Goal: Find specific page/section: Find specific page/section

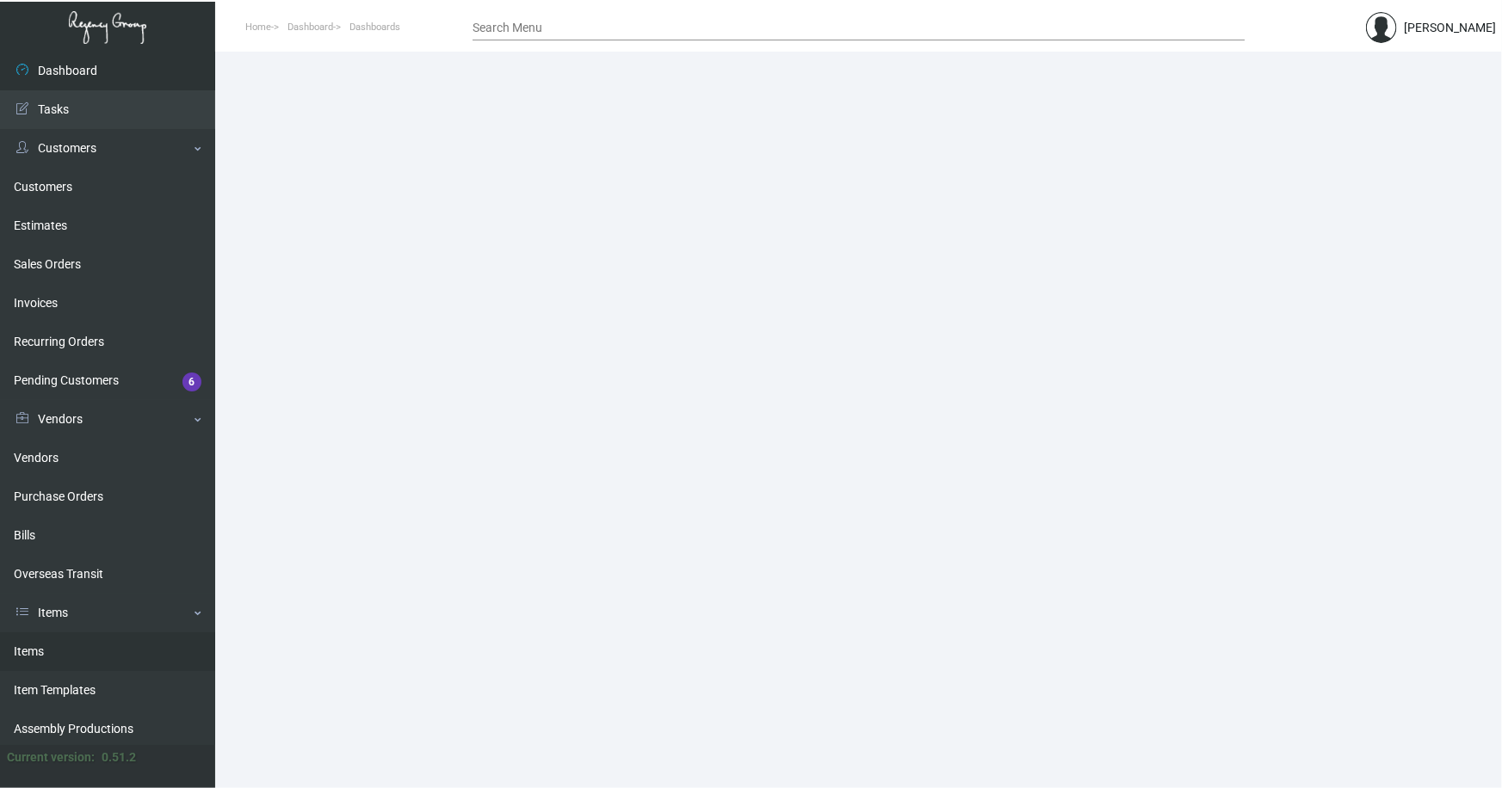
click at [31, 642] on link "Items" at bounding box center [107, 651] width 215 height 39
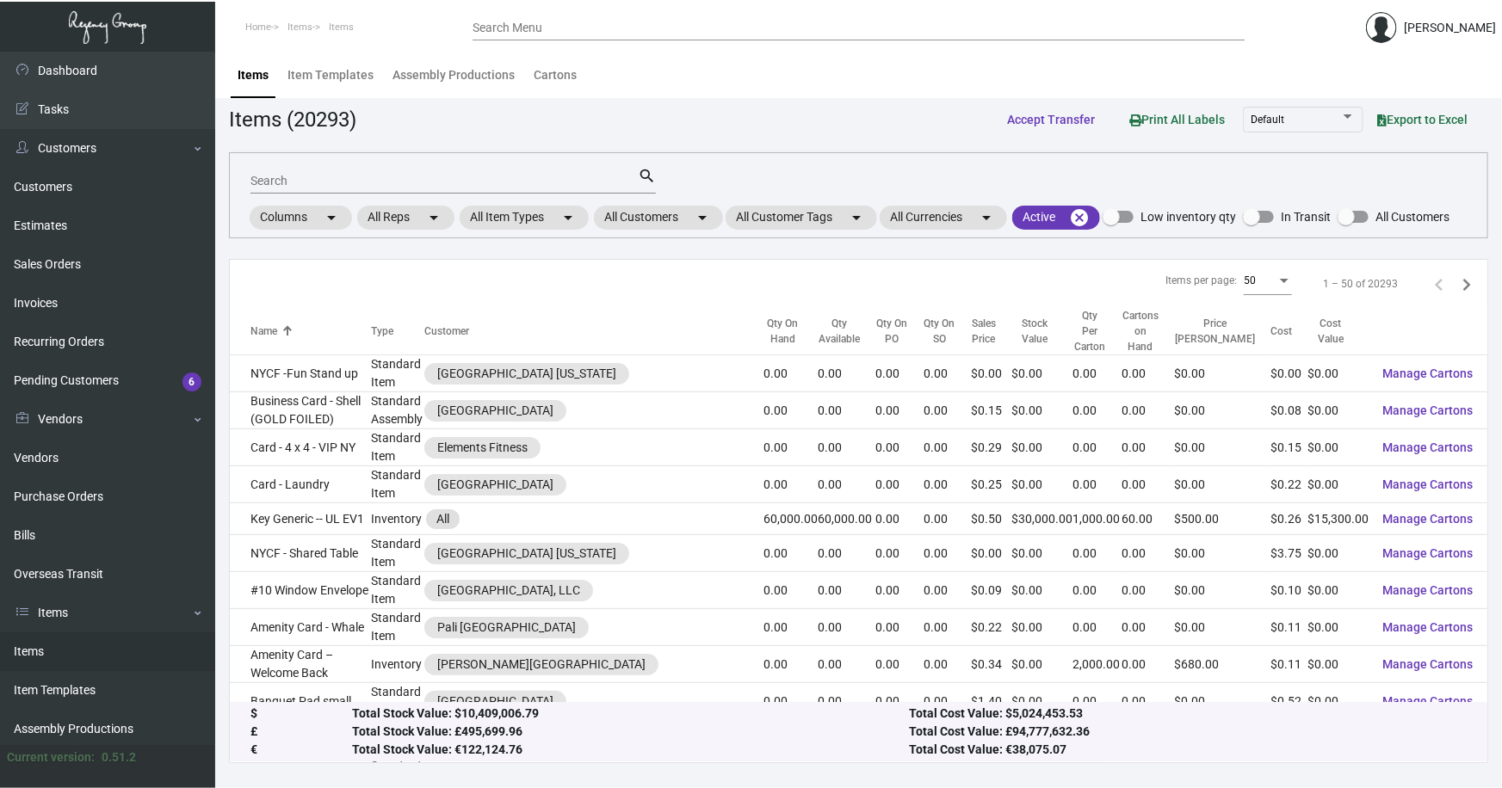
click at [300, 183] on input "Search" at bounding box center [443, 182] width 387 height 14
type input "quin"
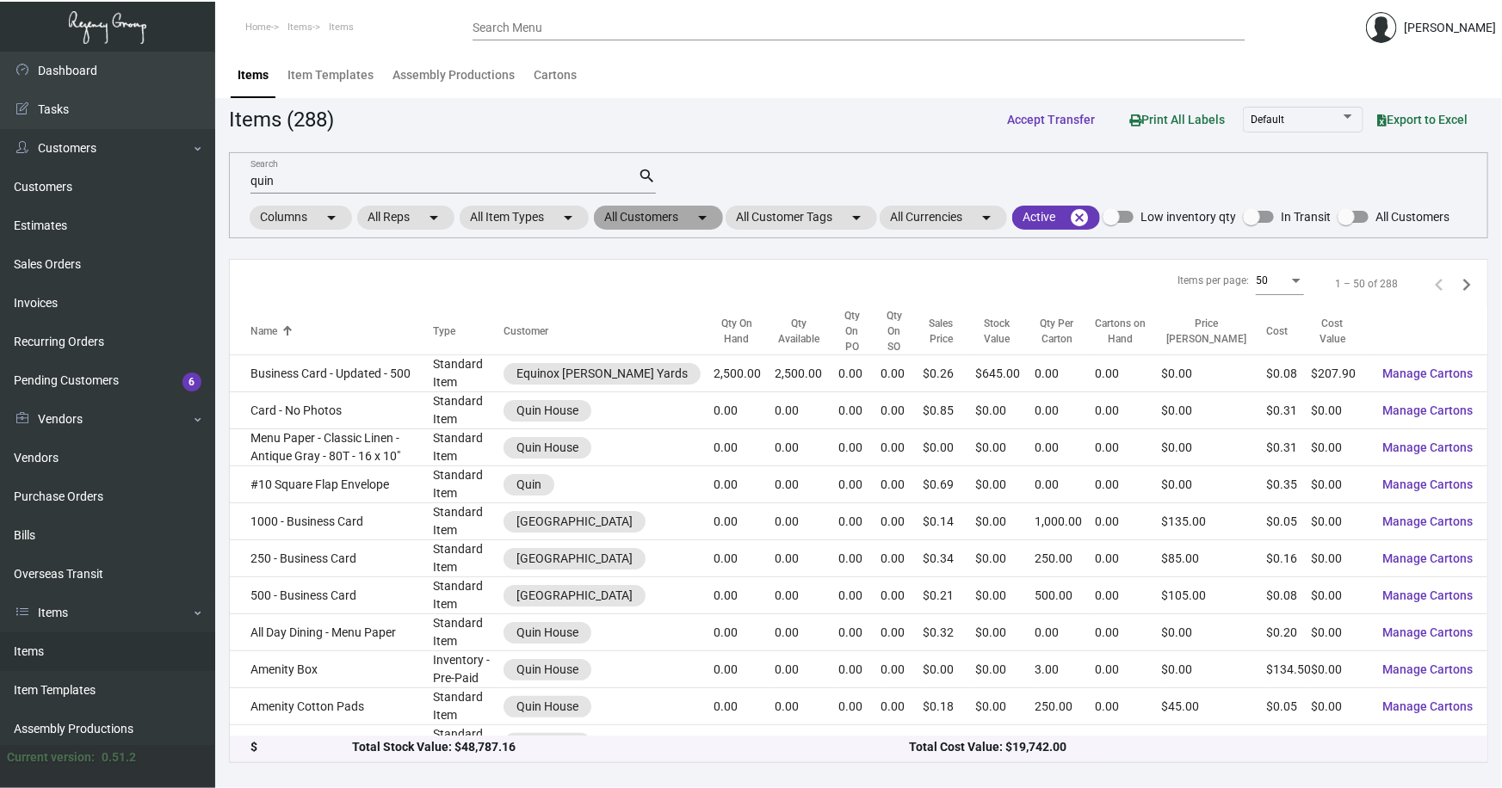
click at [679, 220] on mat-chip "All Customers arrow_drop_down" at bounding box center [658, 218] width 129 height 24
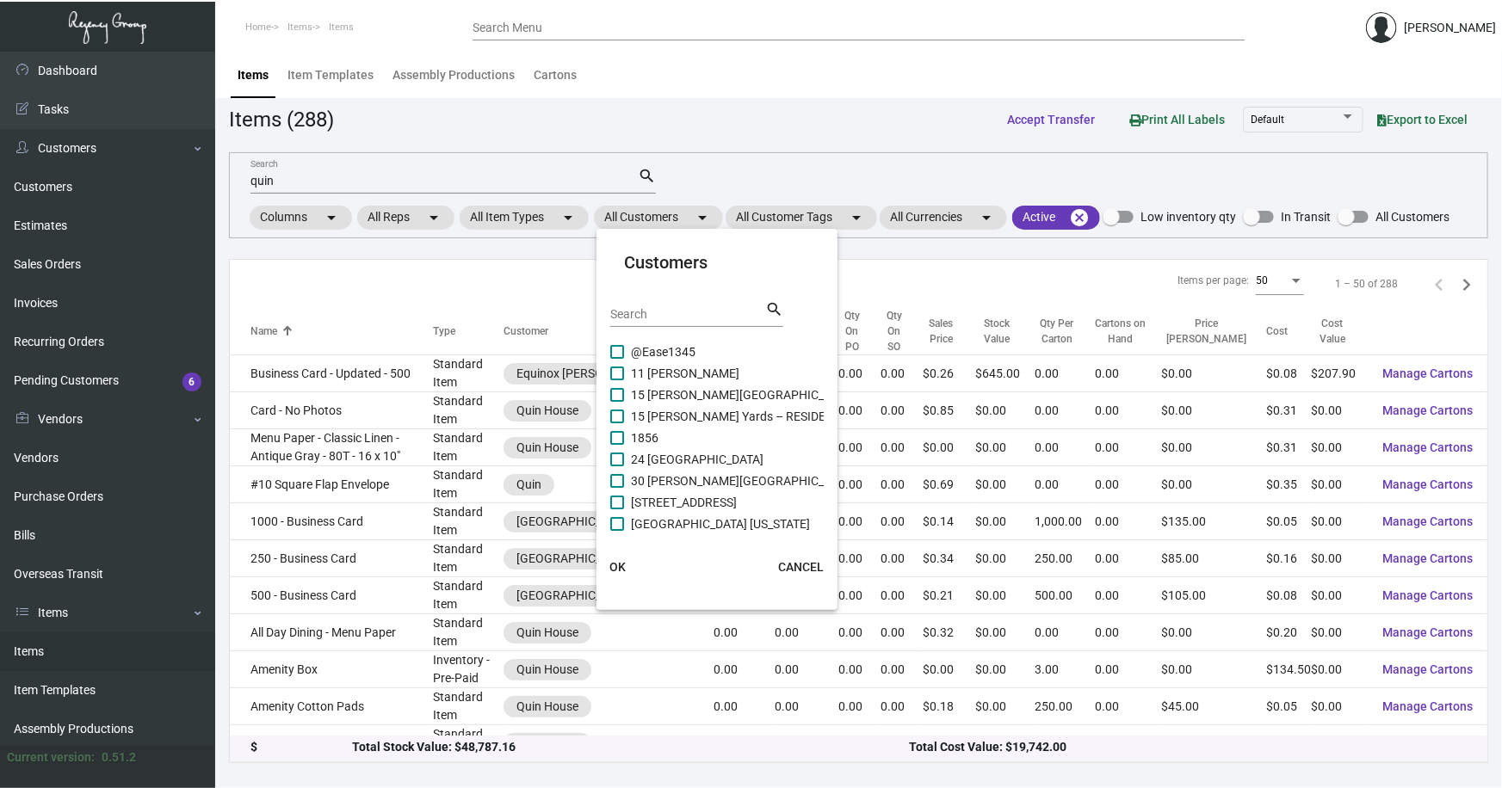
click at [657, 317] on input "Search" at bounding box center [687, 315] width 155 height 14
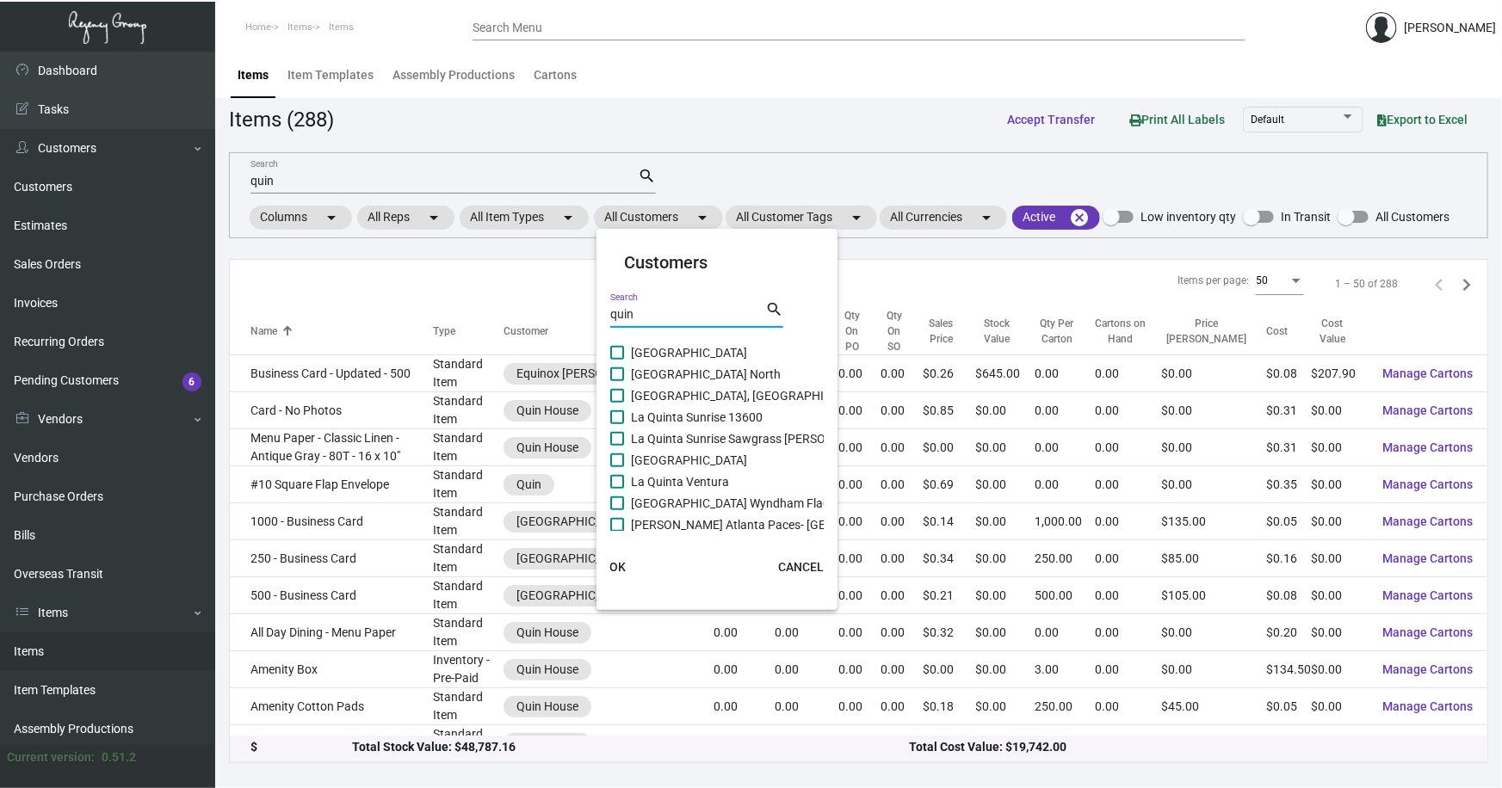
scroll to position [809, 0]
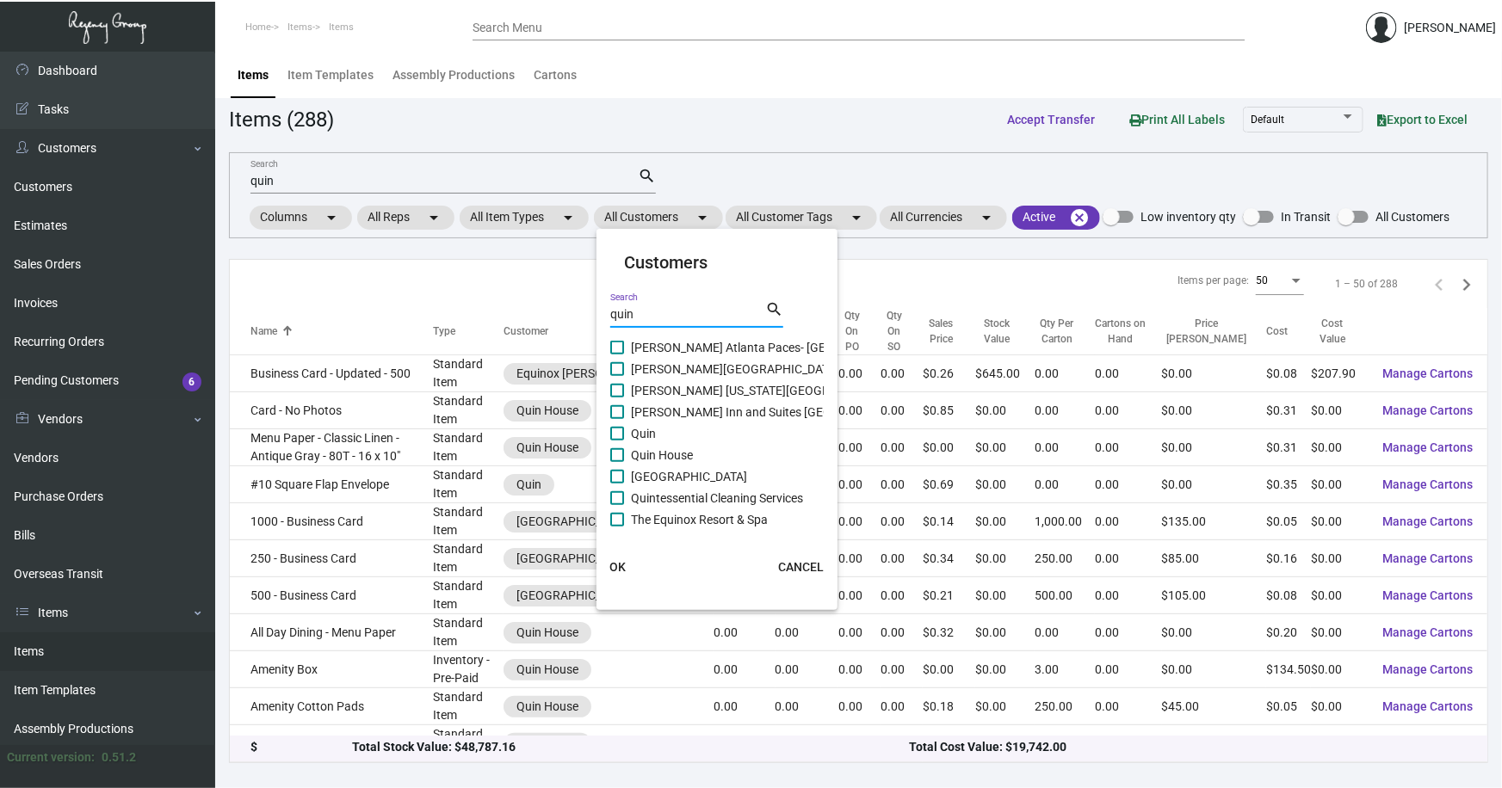
type input "quin"
click at [653, 431] on span "Quin" at bounding box center [643, 433] width 25 height 21
click at [617, 441] on input "Quin" at bounding box center [616, 441] width 1 height 1
checkbox input "true"
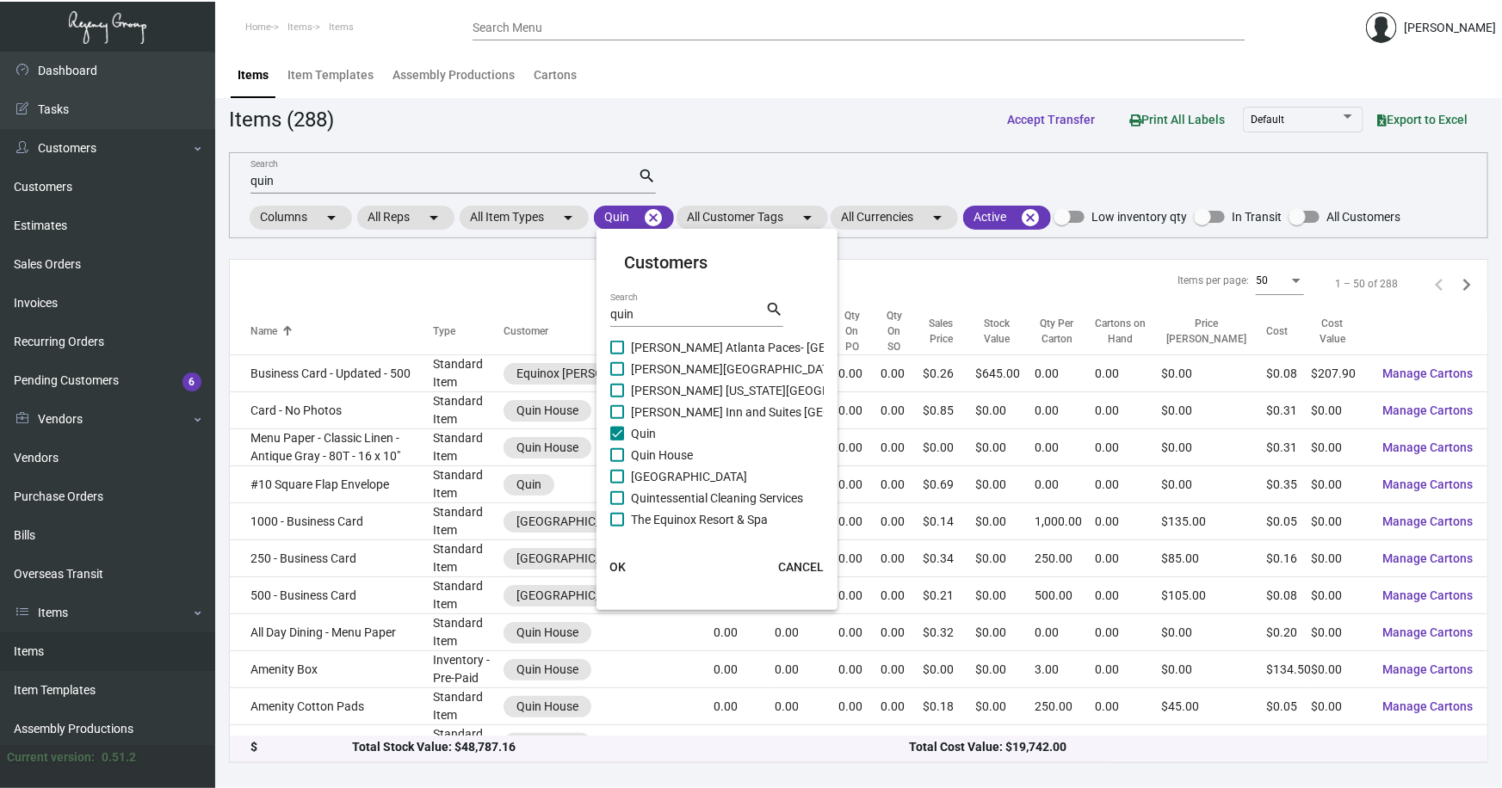
click at [614, 564] on span "OK" at bounding box center [617, 567] width 16 height 14
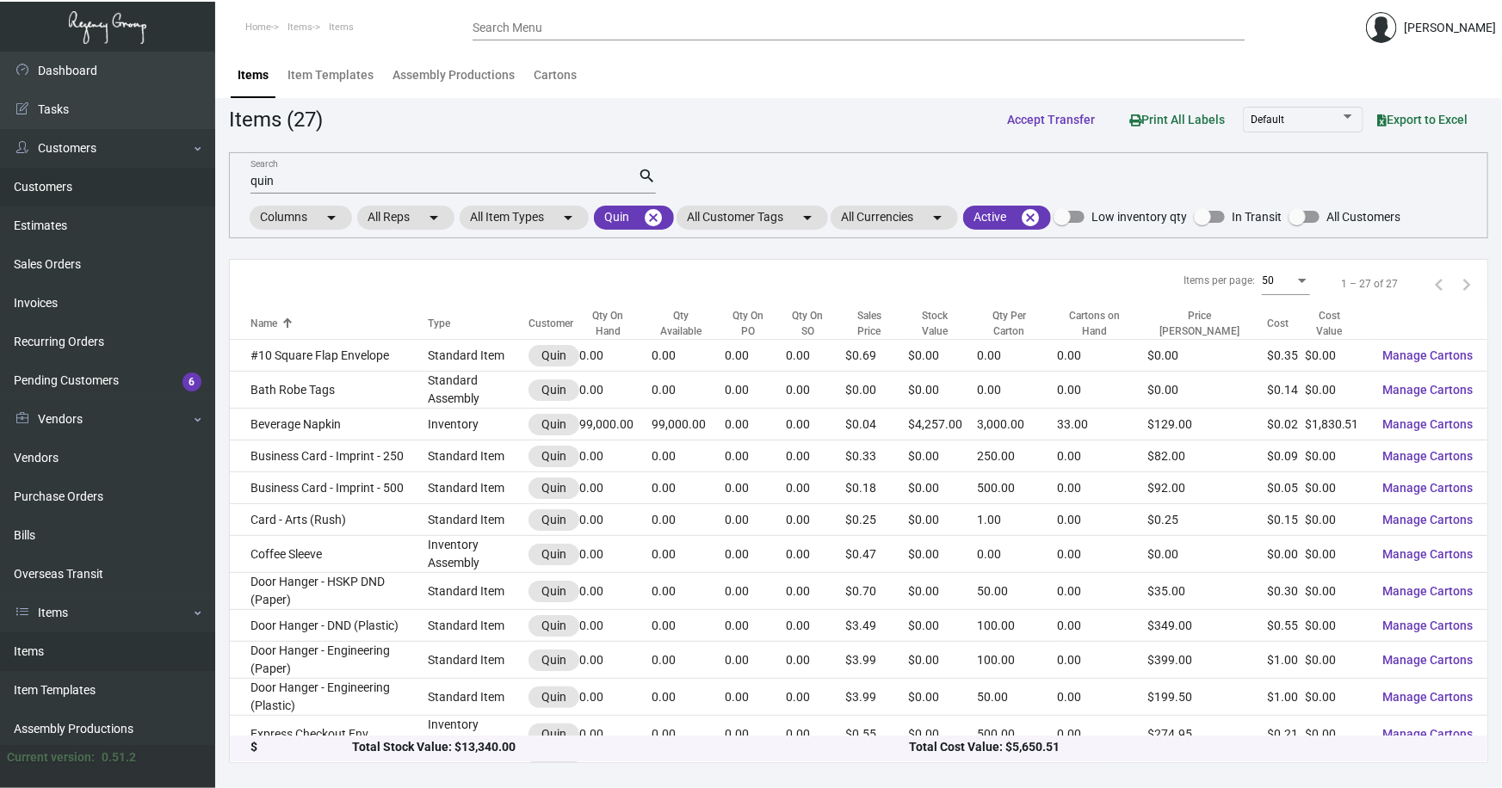
drag, startPoint x: 247, startPoint y: 187, endPoint x: 196, endPoint y: 187, distance: 50.8
click at [196, 187] on div "Dashboard Dashboard Tasks Customers Customers Estimates Sales Orders Invoices R…" at bounding box center [751, 420] width 1502 height 737
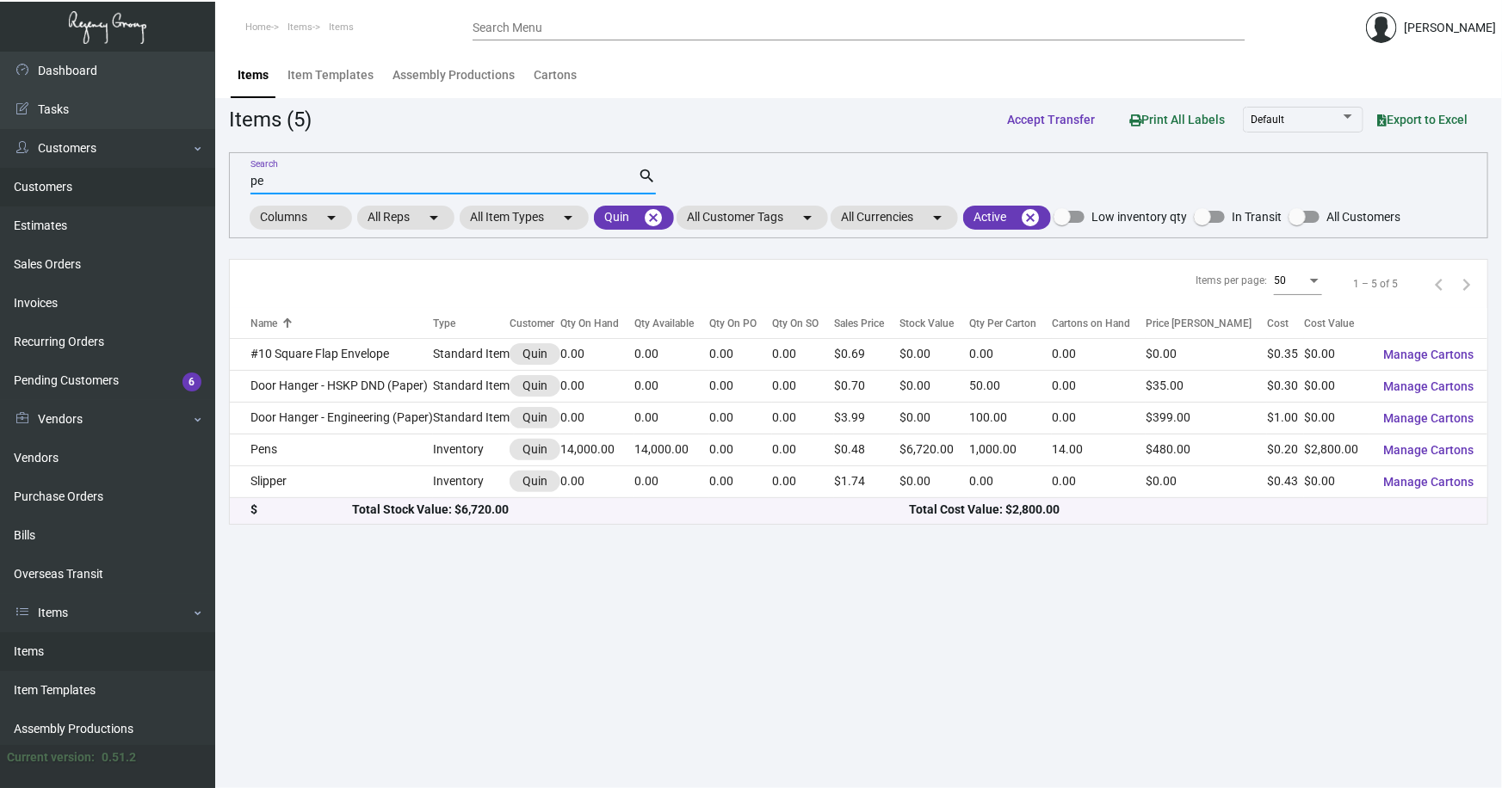
type input "p"
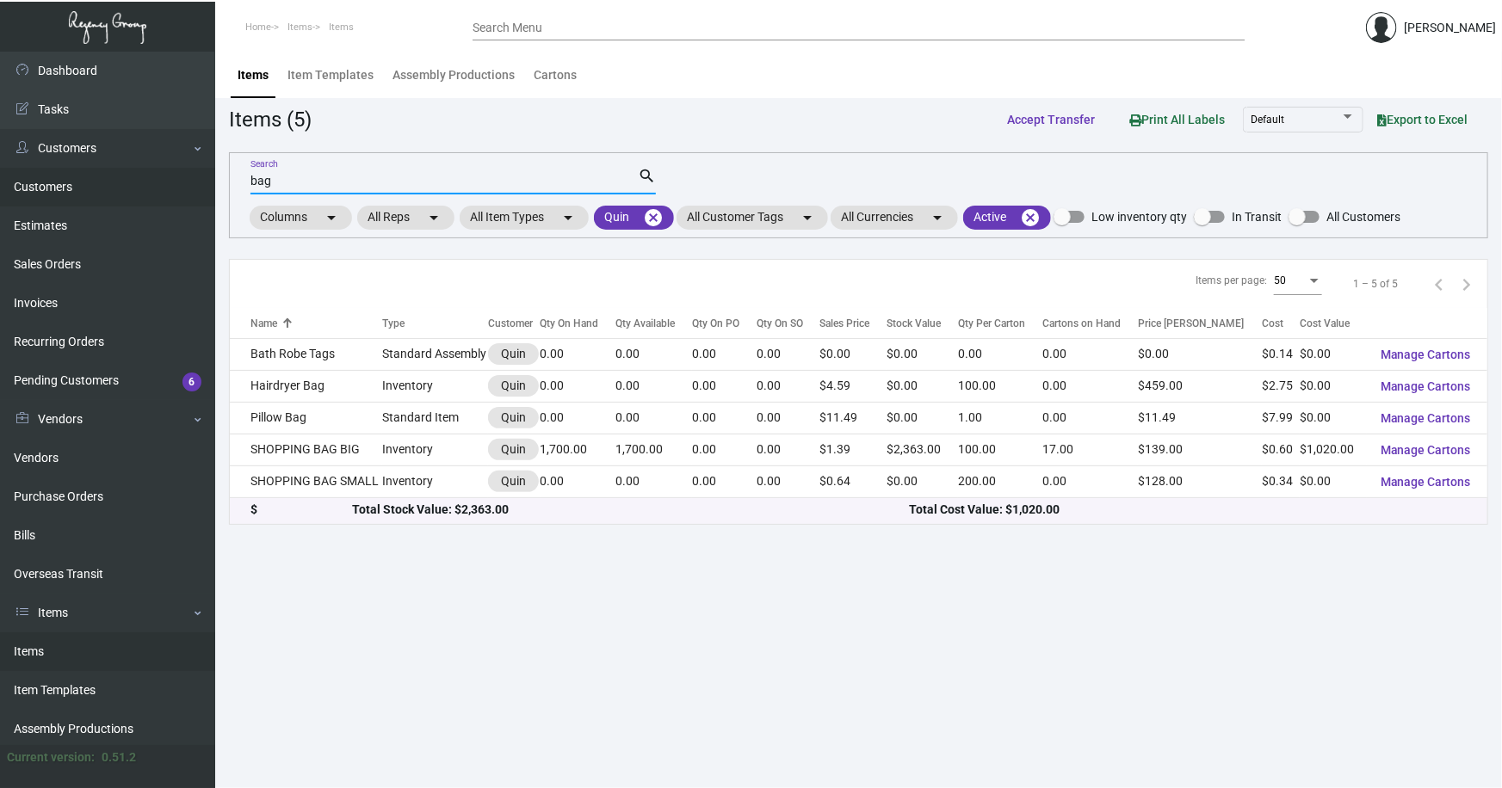
type input "bag"
